Goal: Task Accomplishment & Management: Complete application form

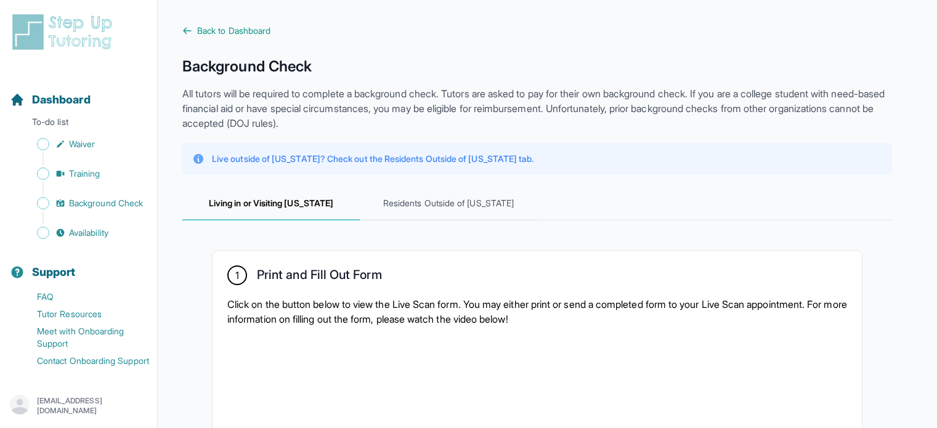
scroll to position [431, 0]
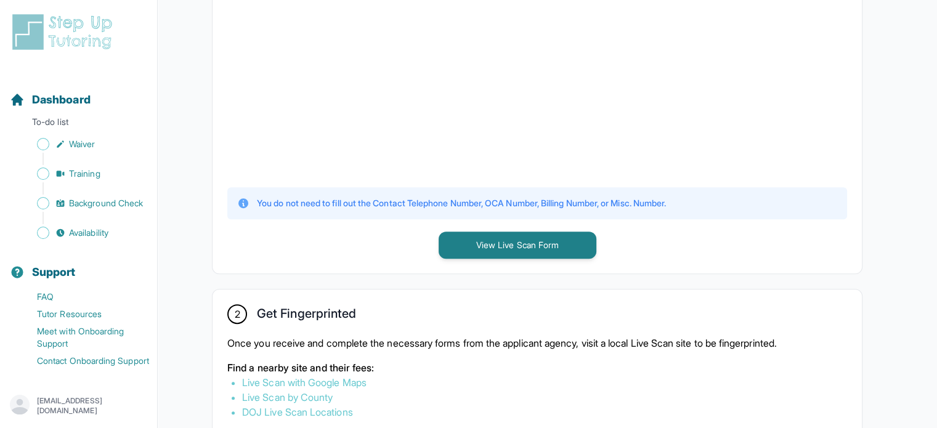
click at [345, 381] on link "Live Scan with Google Maps" at bounding box center [304, 382] width 124 height 12
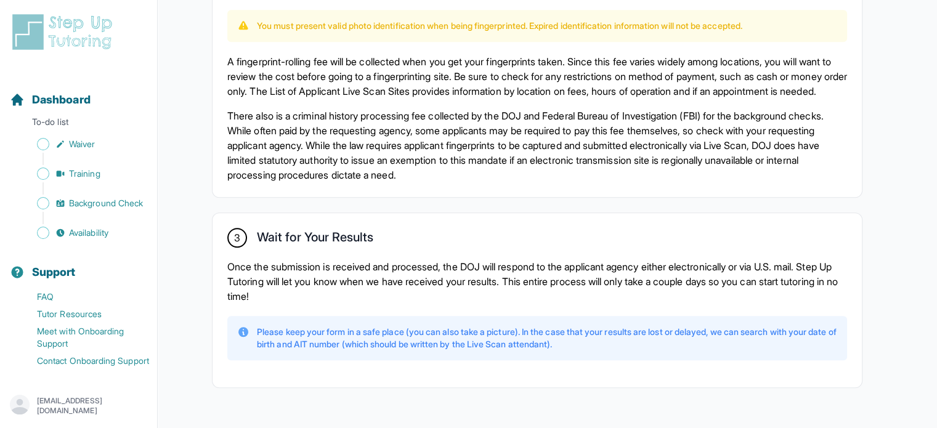
scroll to position [862, 0]
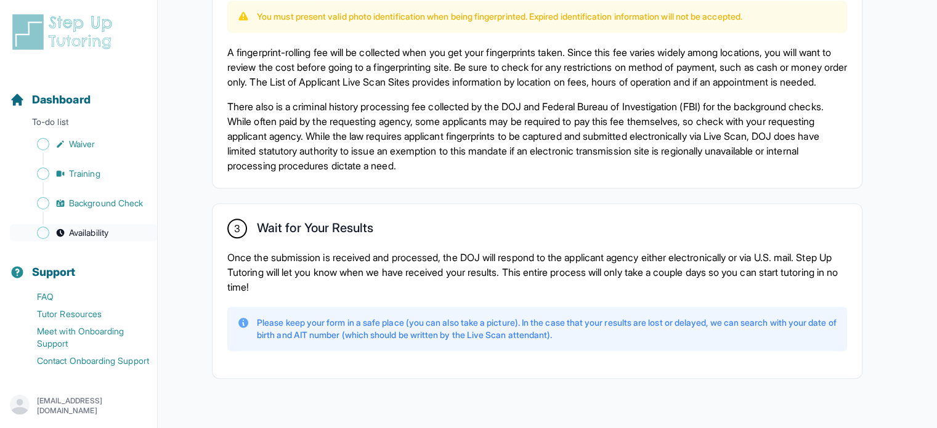
click at [89, 239] on span "Availability" at bounding box center [88, 233] width 39 height 12
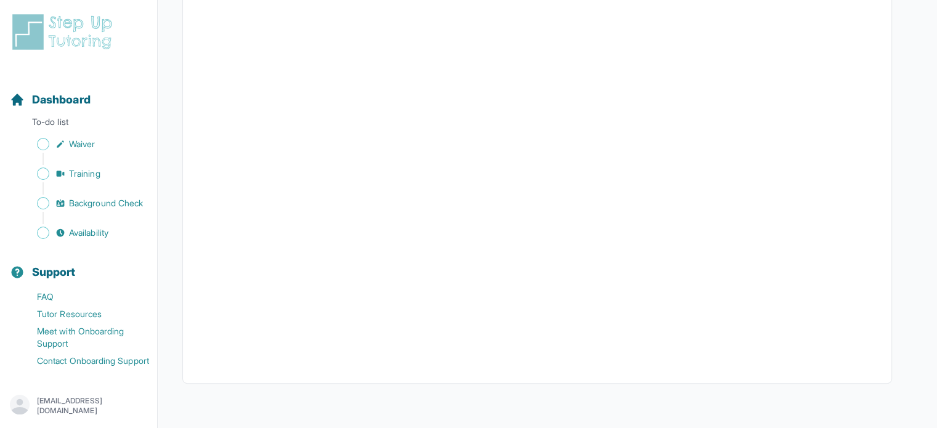
scroll to position [22, 0]
click at [84, 168] on span "Training" at bounding box center [84, 174] width 31 height 12
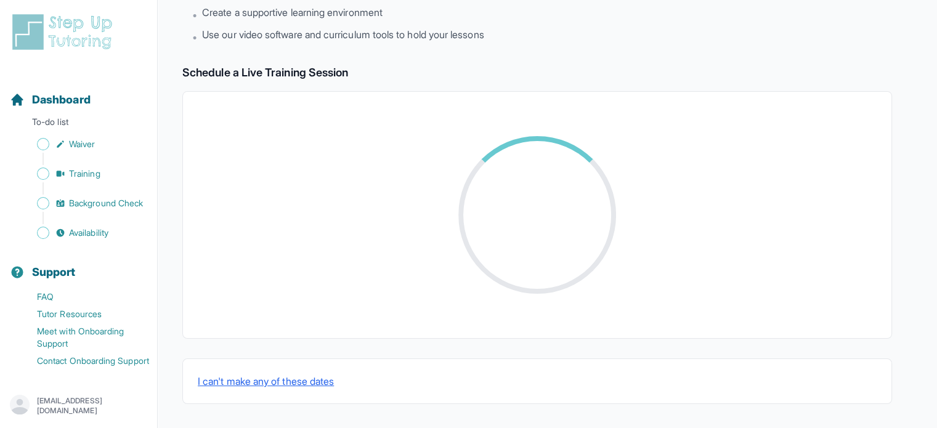
scroll to position [287, 0]
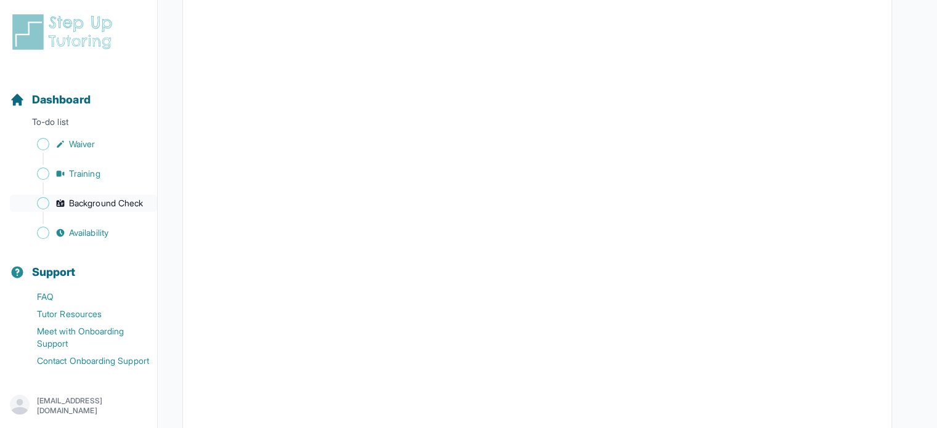
click at [75, 197] on span "Background Check" at bounding box center [106, 203] width 74 height 12
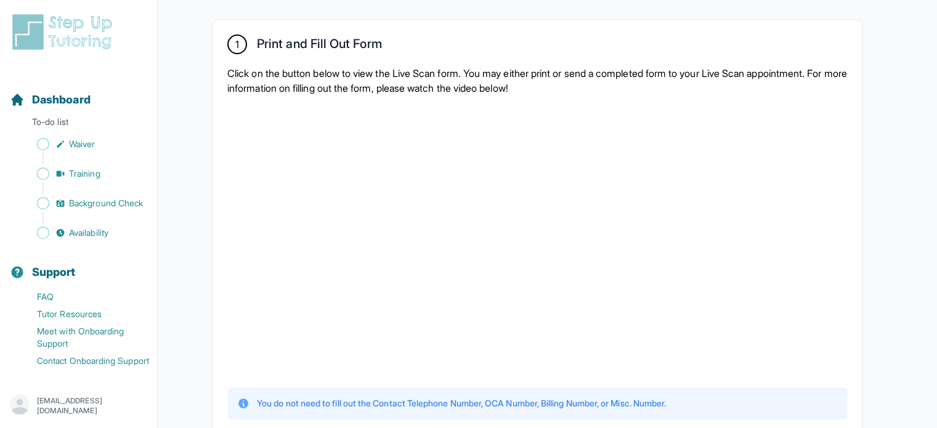
scroll to position [246, 0]
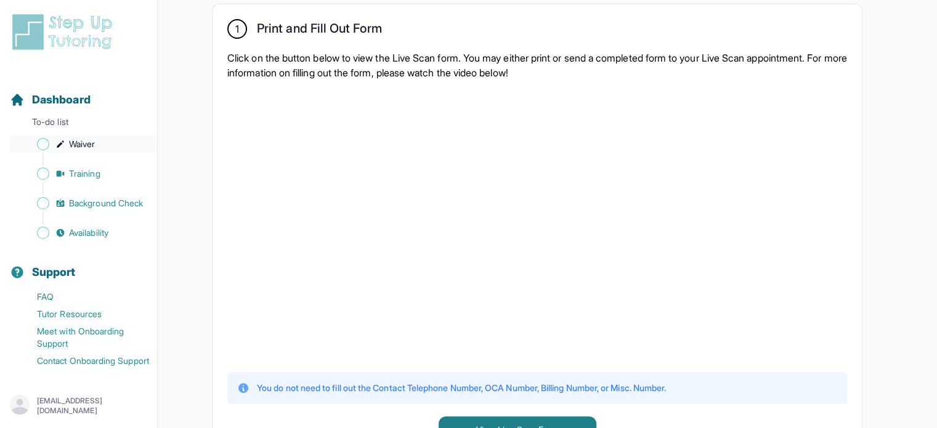
click at [73, 138] on span "Waiver" at bounding box center [82, 144] width 26 height 12
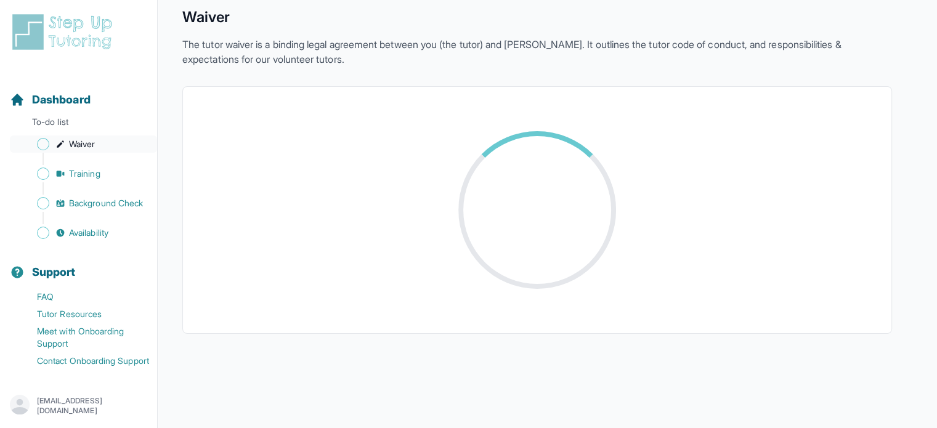
scroll to position [49, 0]
click at [79, 168] on span "Training" at bounding box center [84, 174] width 31 height 12
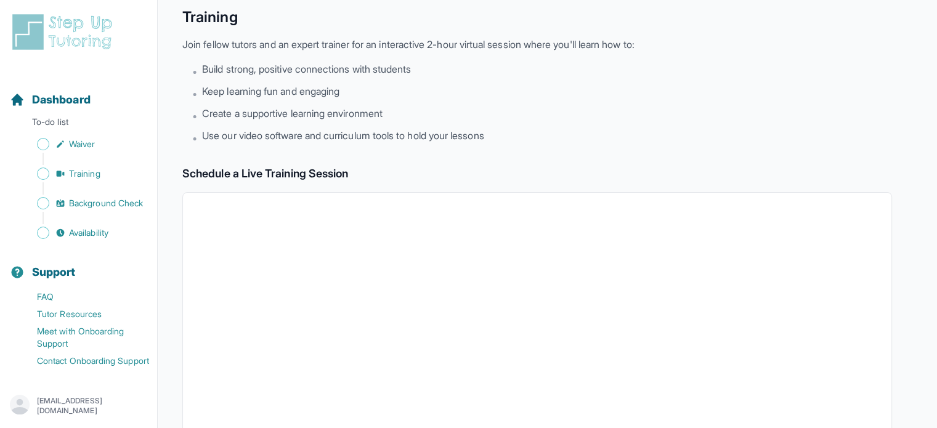
click at [79, 182] on div "Sidebar" at bounding box center [81, 188] width 142 height 12
click at [77, 197] on span "Background Check" at bounding box center [106, 203] width 74 height 12
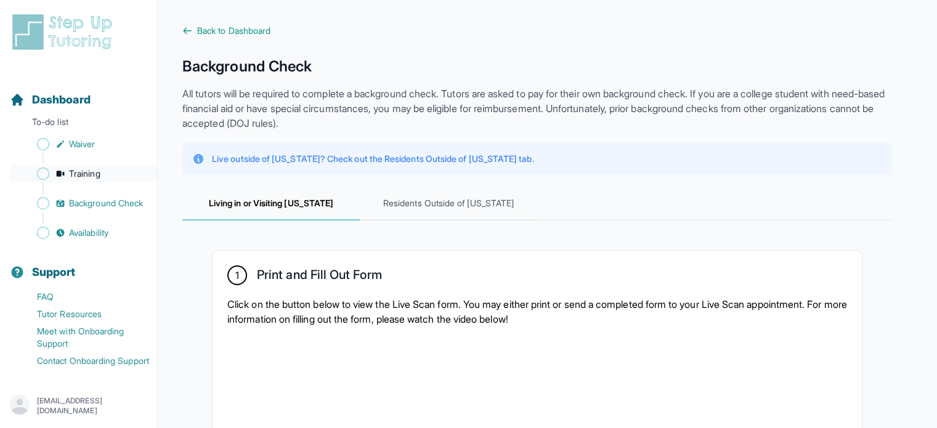
click at [73, 168] on span "Training" at bounding box center [84, 174] width 31 height 12
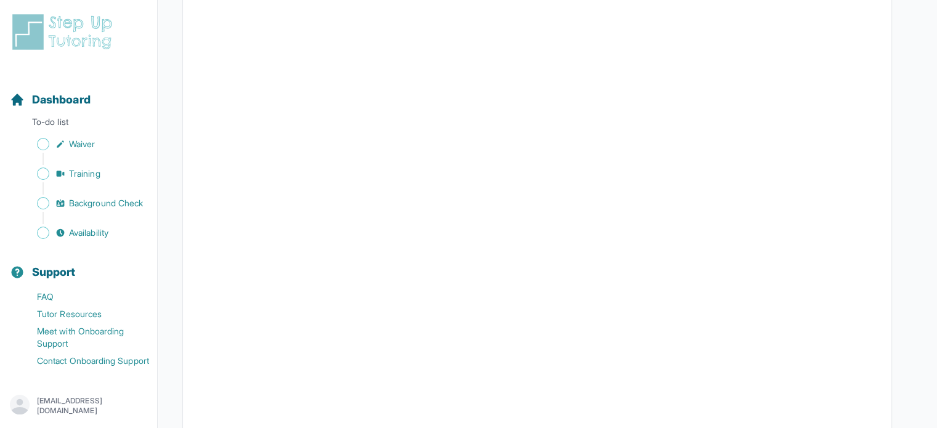
scroll to position [254, 0]
